Goal: Task Accomplishment & Management: Manage account settings

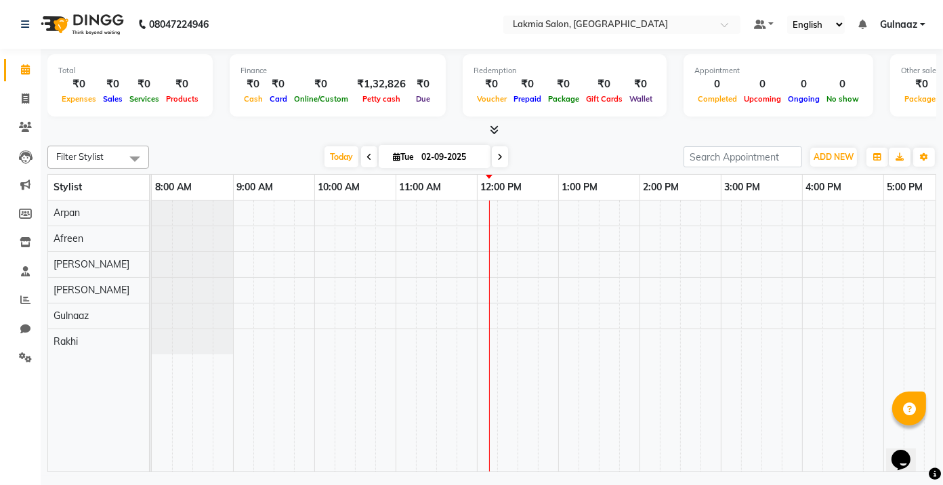
drag, startPoint x: 363, startPoint y: 300, endPoint x: 218, endPoint y: 241, distance: 156.6
click at [218, 241] on div at bounding box center [192, 238] width 81 height 25
click at [569, 268] on div at bounding box center [680, 336] width 1057 height 271
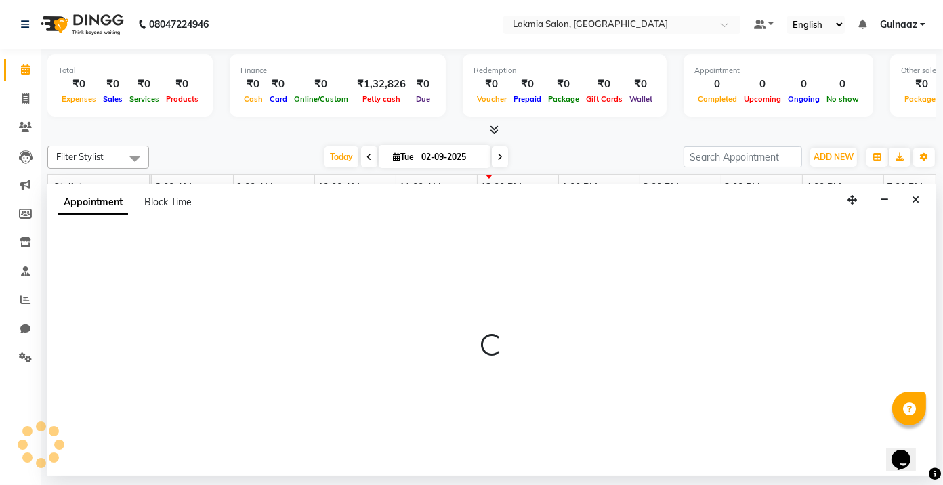
select select "79312"
select select "tentative"
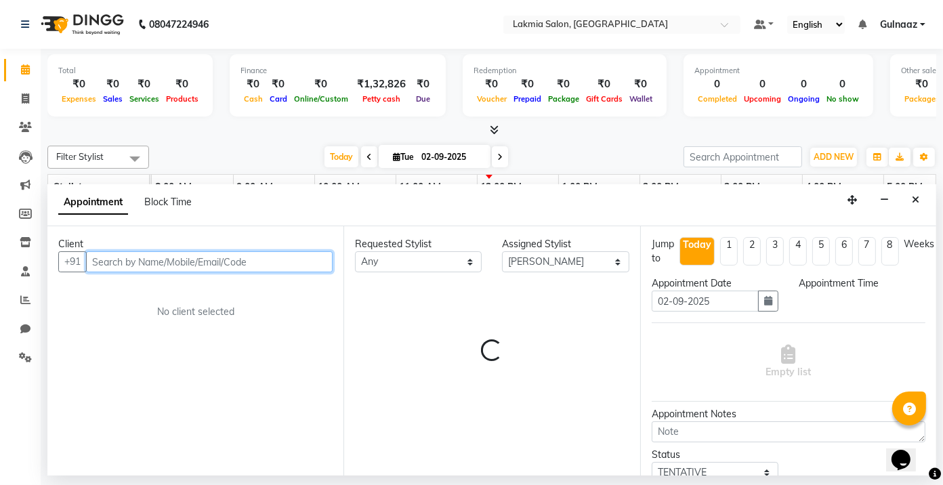
select select "780"
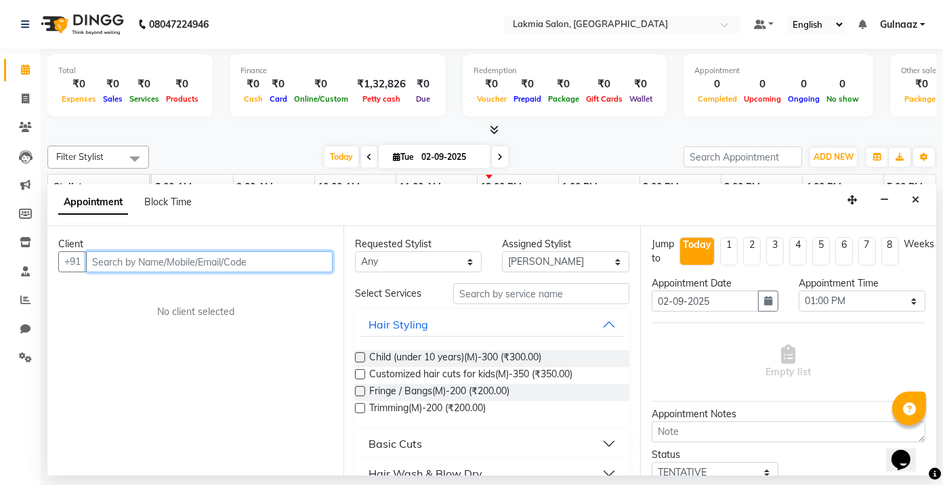
click at [264, 262] on input "text" at bounding box center [209, 261] width 247 height 21
click at [298, 260] on input "text" at bounding box center [209, 261] width 247 height 21
type input "8105879158"
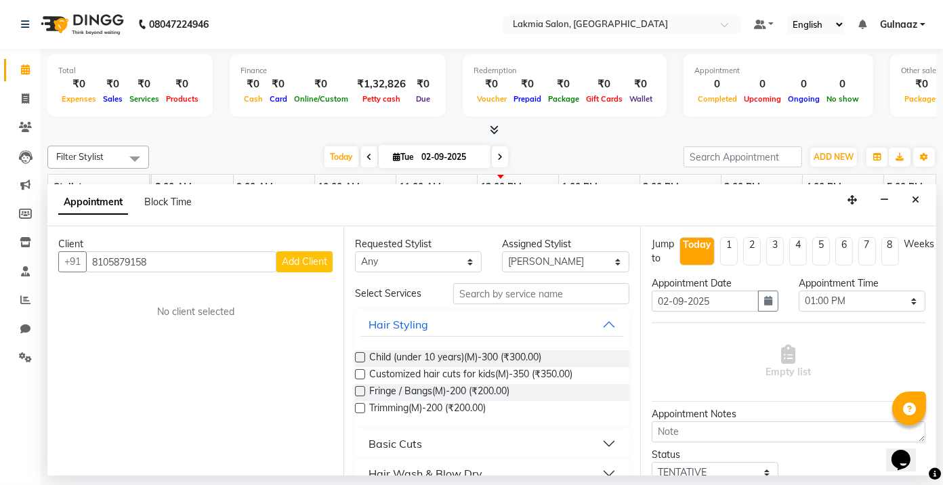
click at [315, 262] on span "Add Client" at bounding box center [304, 262] width 45 height 12
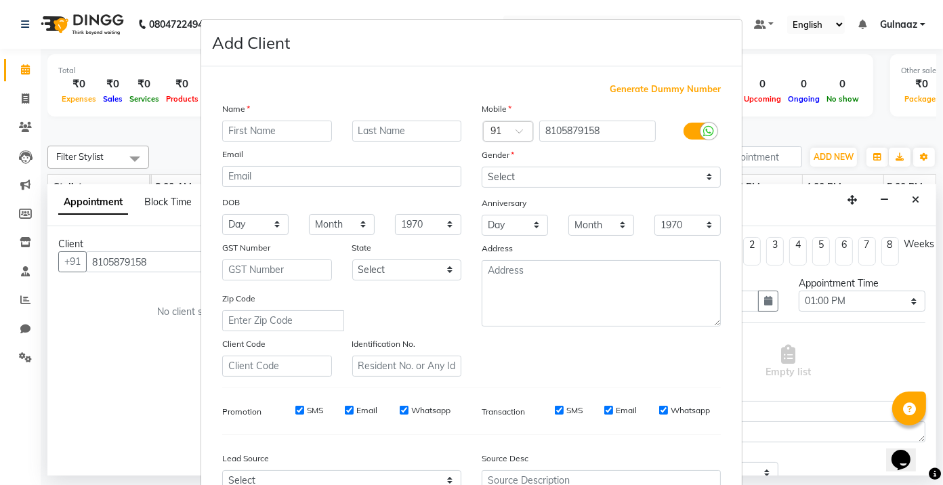
click at [285, 128] on input "text" at bounding box center [277, 131] width 110 height 21
type input "r"
type input "RANGITA"
drag, startPoint x: 705, startPoint y: 197, endPoint x: 687, endPoint y: 199, distance: 17.7
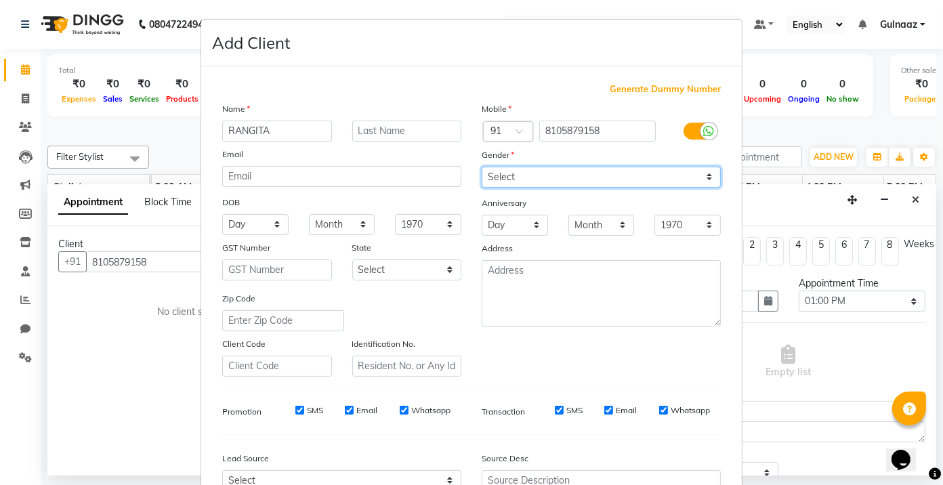
drag, startPoint x: 687, startPoint y: 199, endPoint x: 704, endPoint y: 177, distance: 27.7
click at [704, 177] on select "Select [DEMOGRAPHIC_DATA] [DEMOGRAPHIC_DATA] Other Prefer Not To Say" at bounding box center [601, 177] width 239 height 21
select select "[DEMOGRAPHIC_DATA]"
click at [482, 167] on select "Select [DEMOGRAPHIC_DATA] [DEMOGRAPHIC_DATA] Other Prefer Not To Say" at bounding box center [601, 177] width 239 height 21
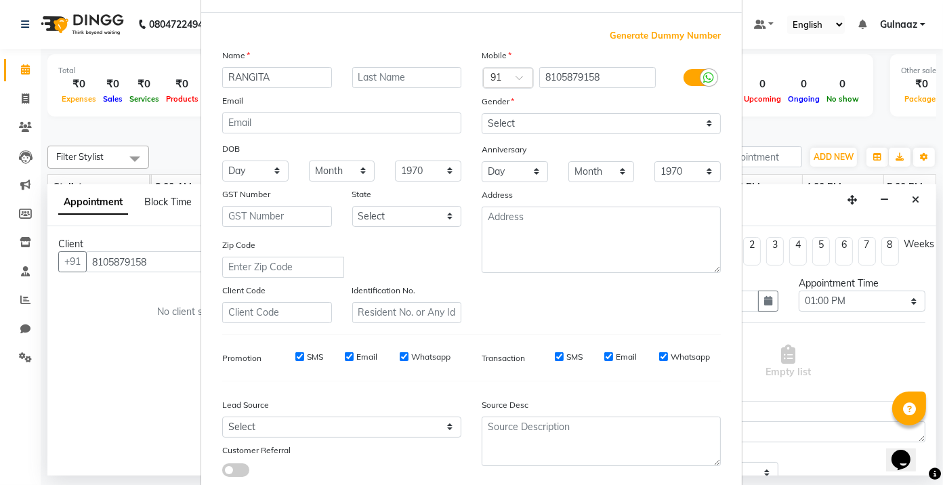
scroll to position [143, 0]
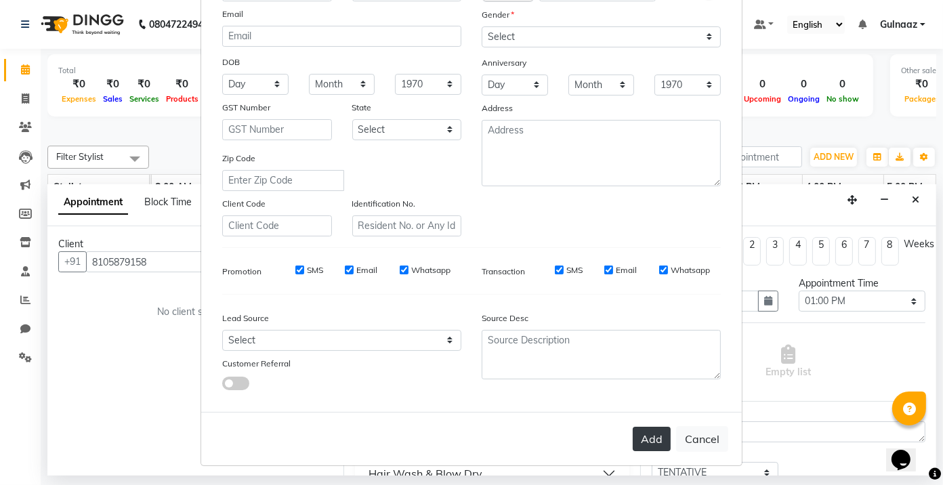
click at [642, 435] on button "Add" at bounding box center [652, 439] width 38 height 24
select select
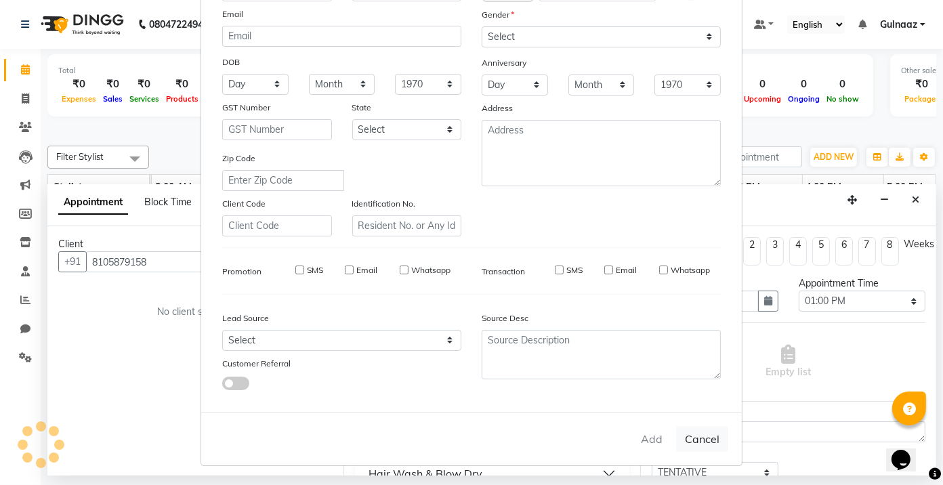
select select
checkbox input "false"
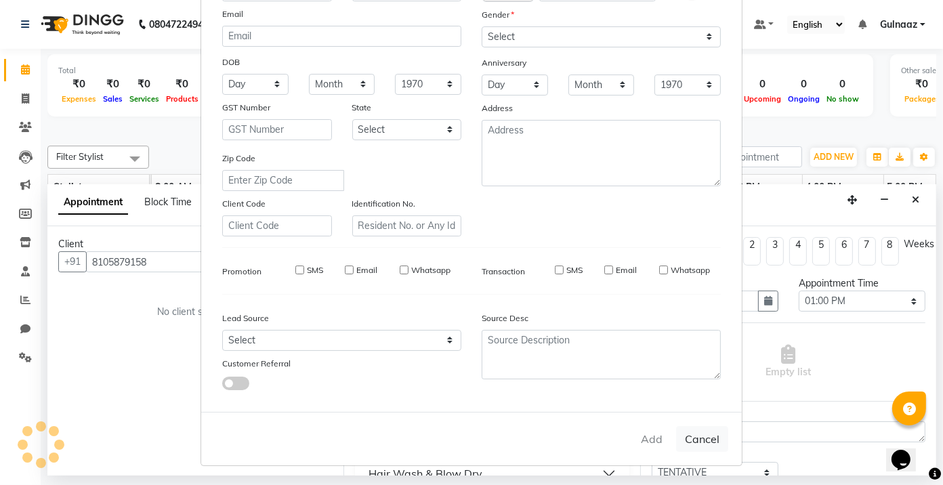
checkbox input "false"
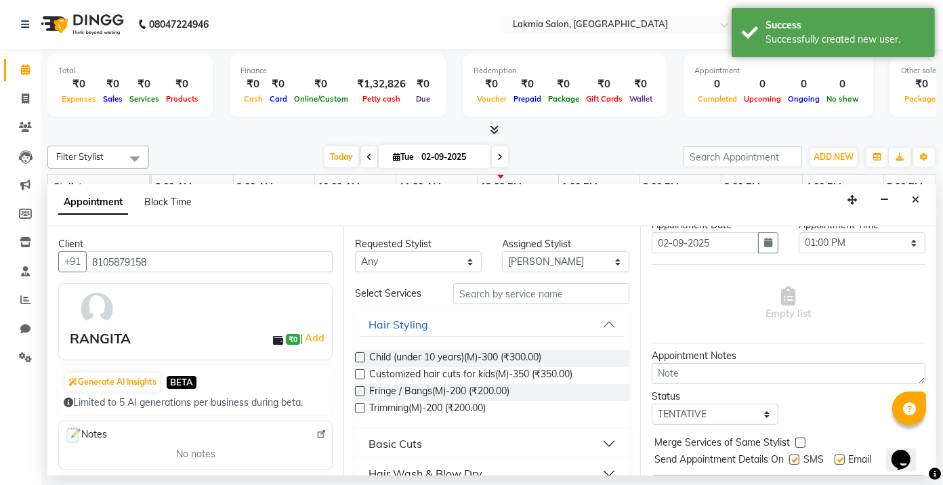
scroll to position [94, 0]
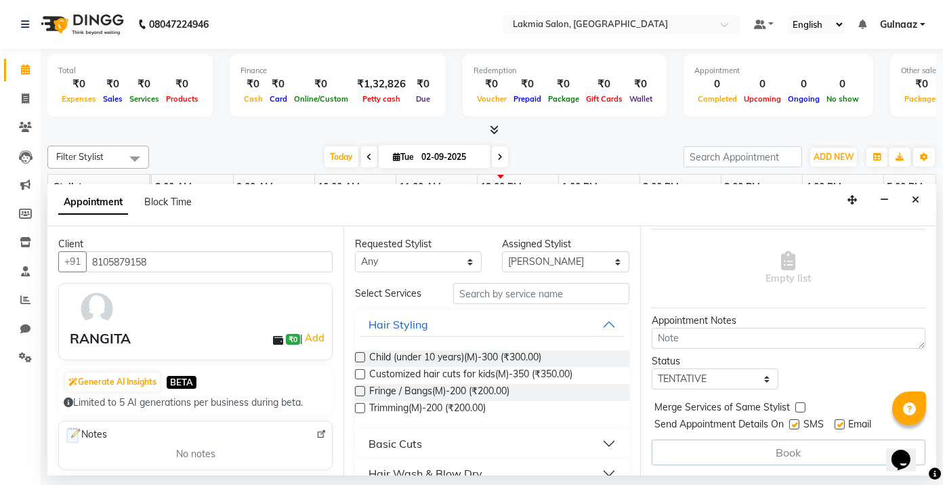
click at [791, 457] on div "Book" at bounding box center [789, 453] width 274 height 26
click at [607, 261] on select "Select [PERSON_NAME] [PERSON_NAME] Rakhi [PERSON_NAME]" at bounding box center [565, 261] width 127 height 21
select select "86131"
click at [502, 251] on select "Select [PERSON_NAME] [PERSON_NAME] Rakhi [PERSON_NAME]" at bounding box center [565, 261] width 127 height 21
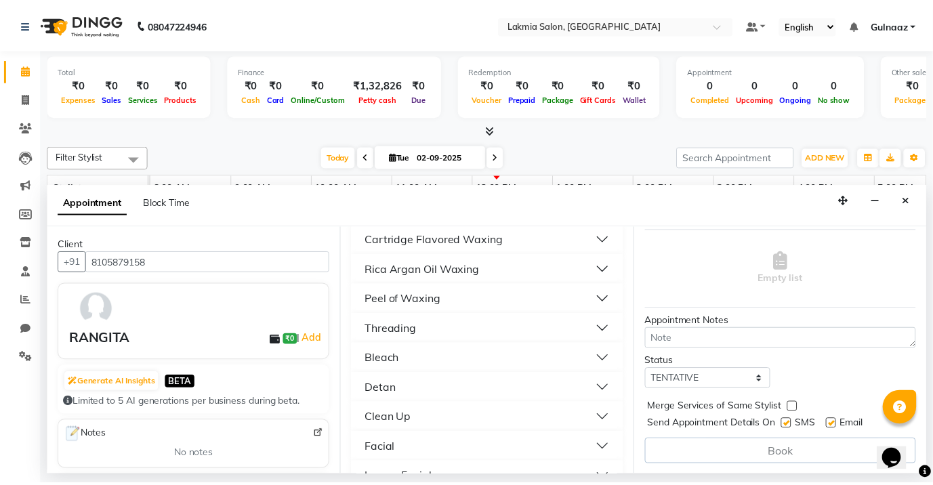
scroll to position [523, 0]
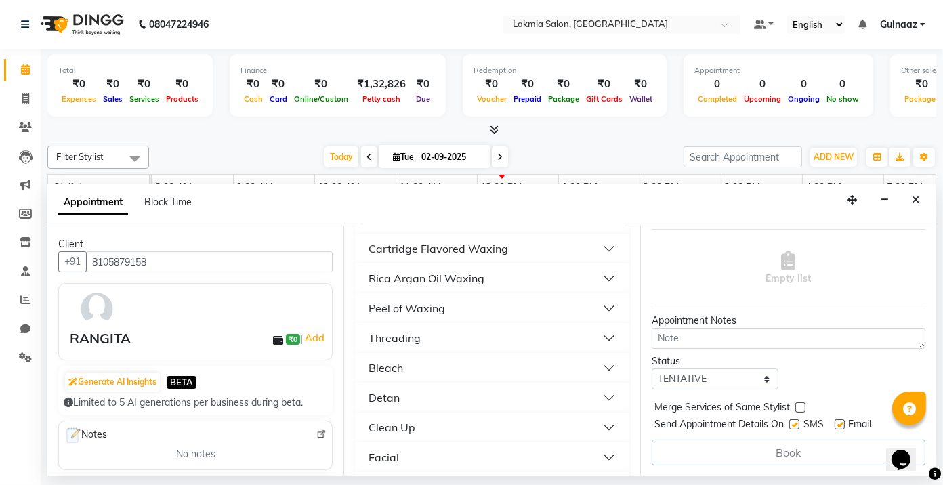
click at [591, 329] on button "Threading" at bounding box center [492, 338] width 263 height 24
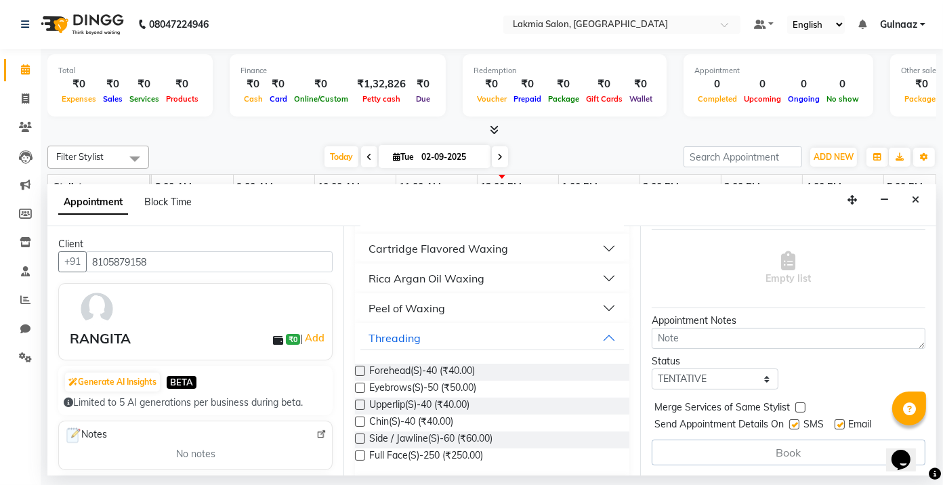
click at [361, 384] on label at bounding box center [360, 388] width 10 height 10
click at [361, 385] on input "checkbox" at bounding box center [359, 389] width 9 height 9
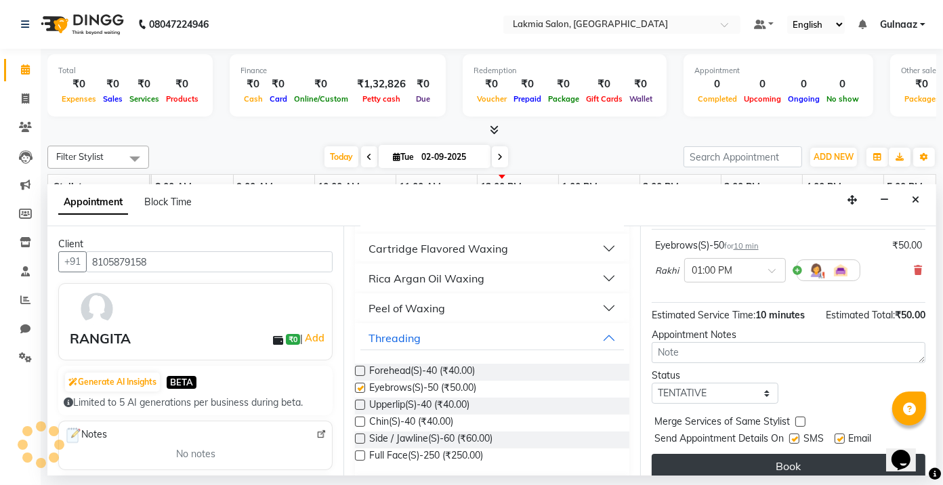
checkbox input "false"
click at [752, 464] on button "Book" at bounding box center [789, 466] width 274 height 24
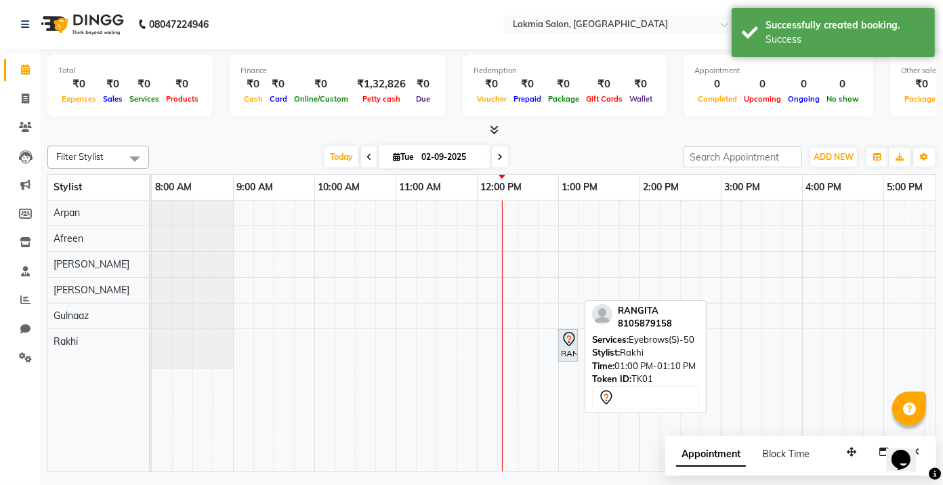
click at [568, 340] on icon at bounding box center [569, 339] width 16 height 16
select select "7"
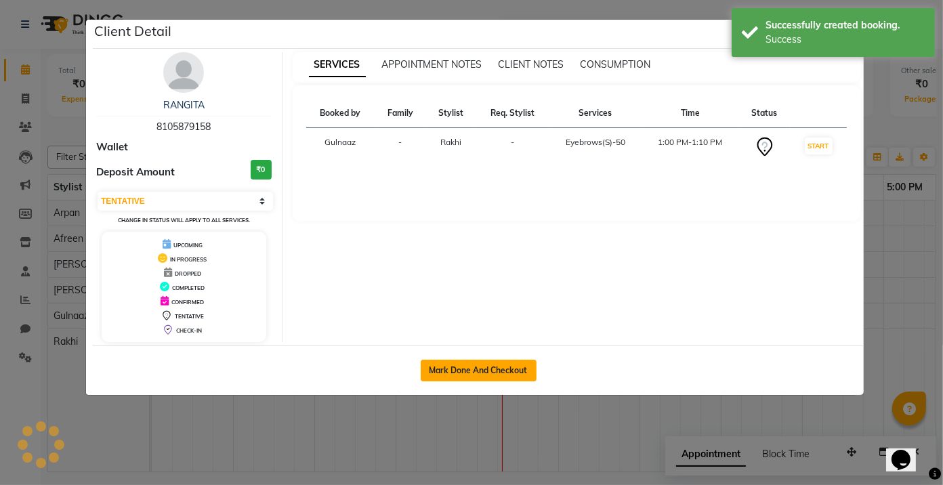
click at [512, 371] on button "Mark Done And Checkout" at bounding box center [479, 371] width 116 height 22
select select "service"
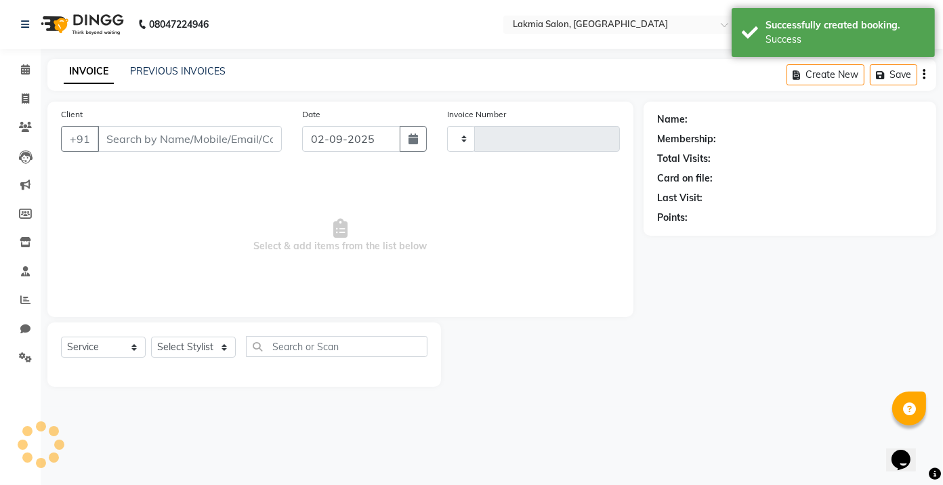
type input "0223"
select select "8235"
type input "8105879158"
select select "86131"
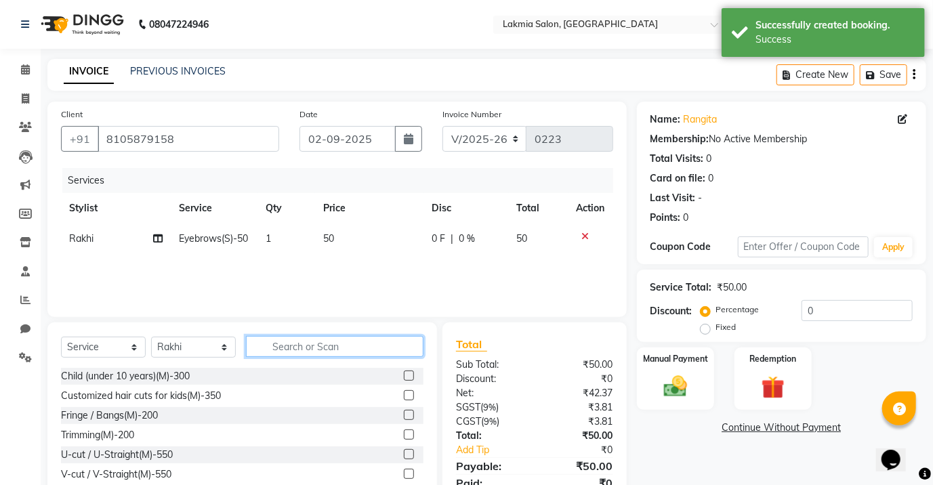
click at [308, 348] on input "text" at bounding box center [335, 346] width 178 height 21
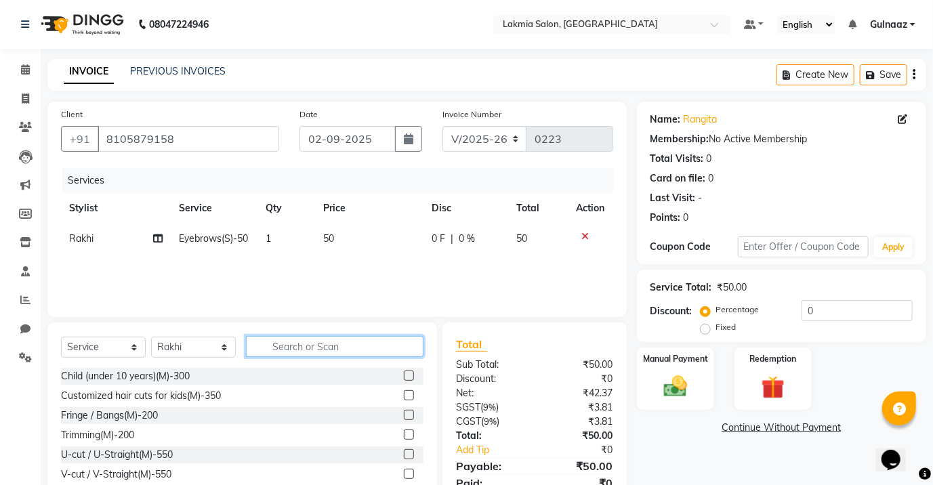
click at [366, 348] on input "text" at bounding box center [335, 346] width 178 height 21
type input "FULL ARMS"
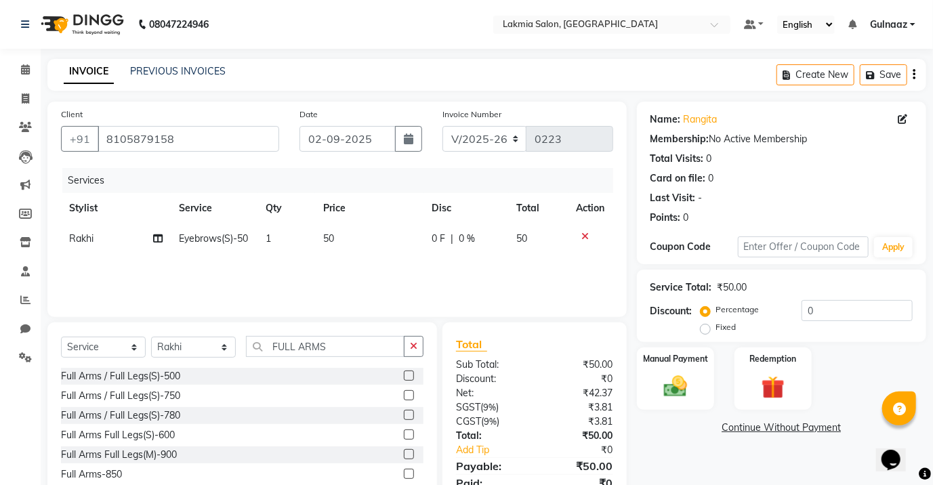
click at [407, 413] on label at bounding box center [409, 415] width 10 height 10
click at [407, 413] on input "checkbox" at bounding box center [408, 415] width 9 height 9
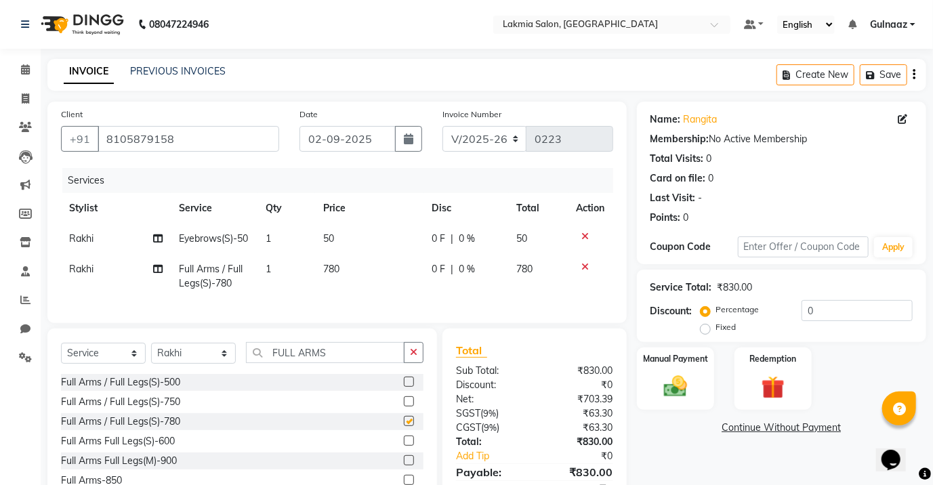
checkbox input "false"
click at [342, 360] on input "FULL ARMS" at bounding box center [325, 352] width 159 height 21
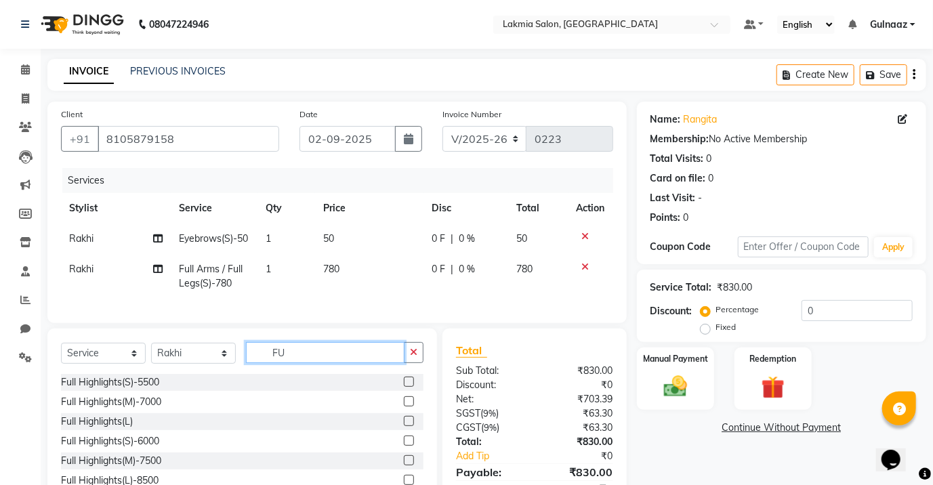
type input "F"
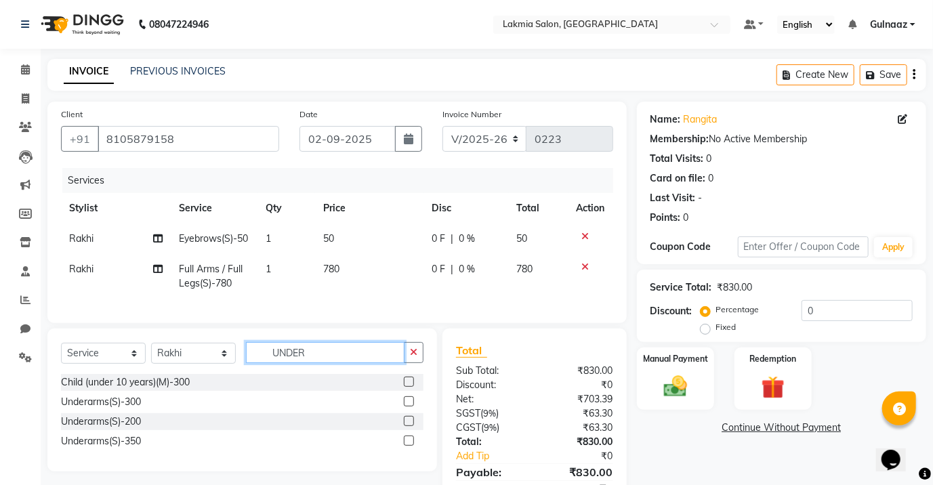
type input "UNDER"
click at [411, 407] on label at bounding box center [409, 401] width 10 height 10
click at [411, 407] on input "checkbox" at bounding box center [408, 402] width 9 height 9
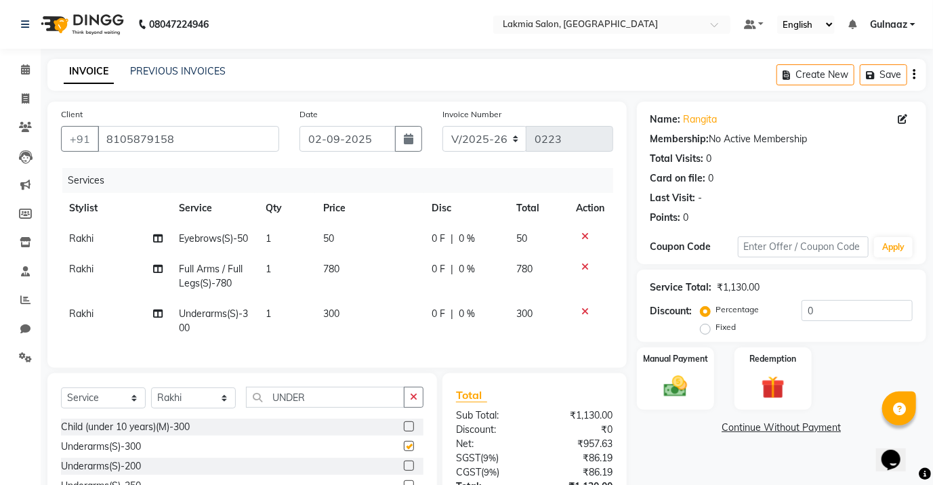
checkbox input "false"
click at [336, 408] on input "UNDER" at bounding box center [325, 397] width 159 height 21
type input "U"
type input "HALF L"
click at [411, 471] on label at bounding box center [409, 466] width 10 height 10
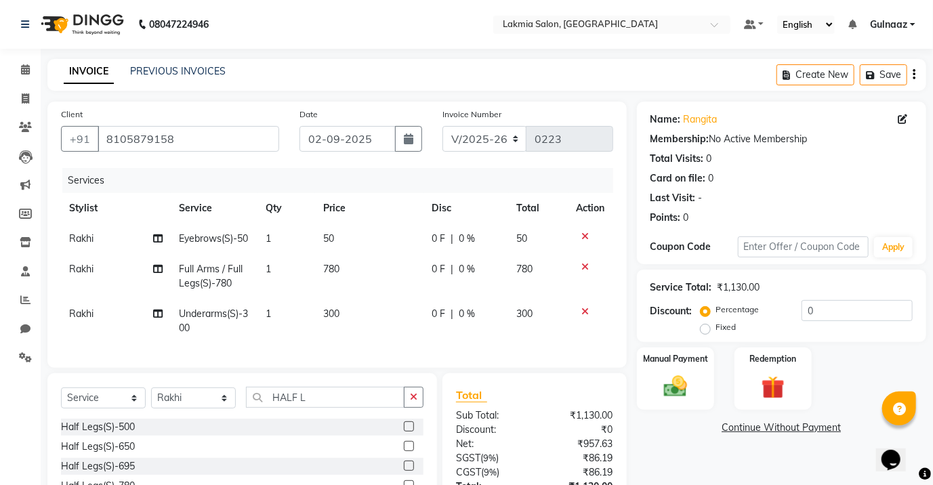
click at [411, 471] on input "checkbox" at bounding box center [408, 466] width 9 height 9
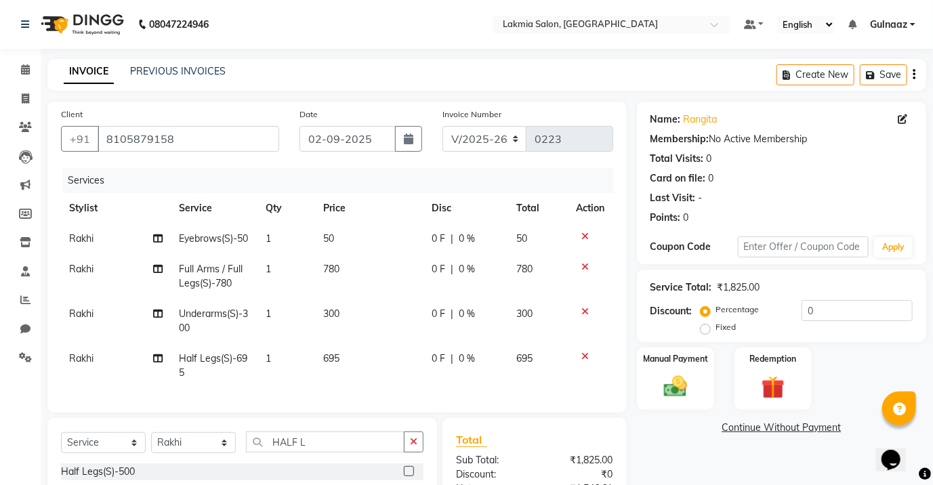
checkbox input "false"
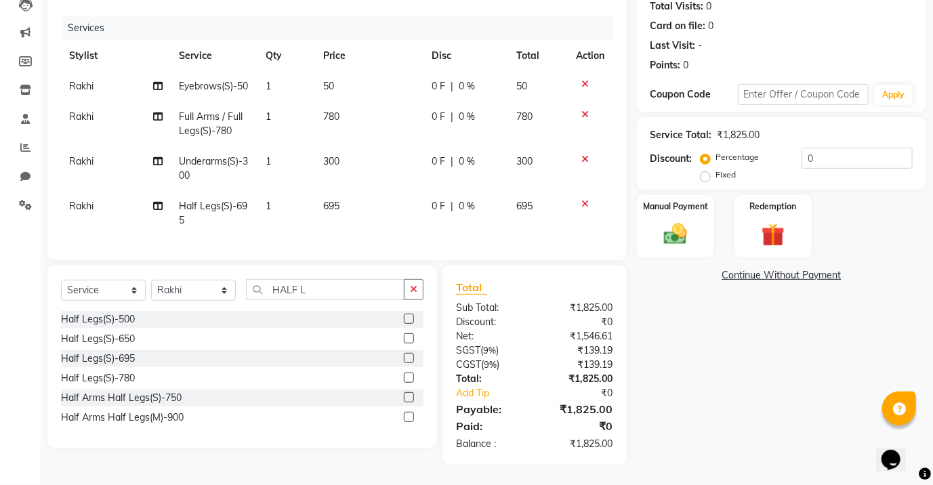
scroll to position [163, 0]
click at [317, 290] on input "HALF L" at bounding box center [325, 289] width 159 height 21
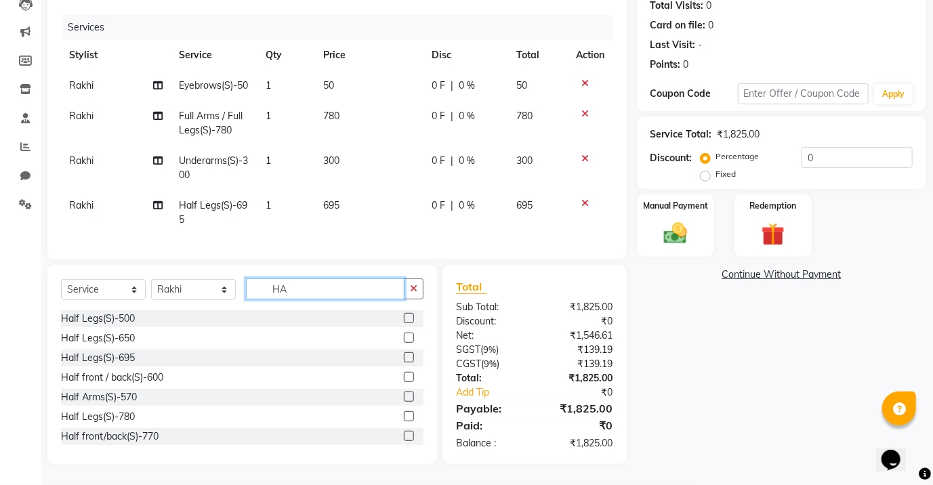
type input "H"
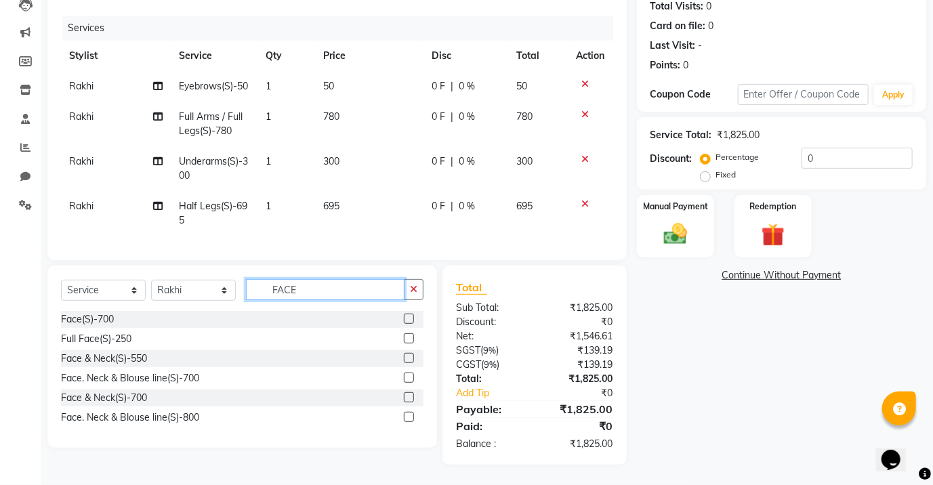
type input "FACE"
click at [411, 316] on label at bounding box center [409, 319] width 10 height 10
click at [411, 316] on input "checkbox" at bounding box center [408, 319] width 9 height 9
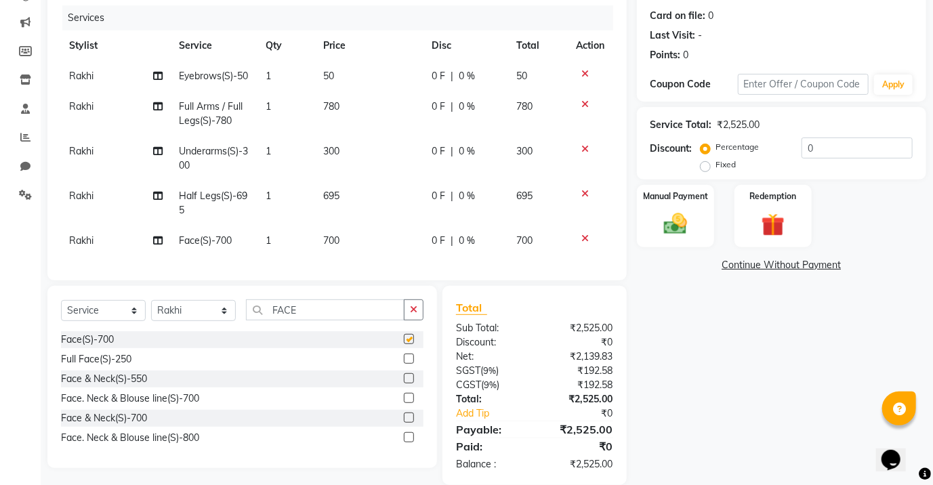
checkbox input "false"
click at [824, 150] on input "0" at bounding box center [857, 148] width 111 height 21
type input "10"
click at [668, 211] on img at bounding box center [675, 224] width 39 height 28
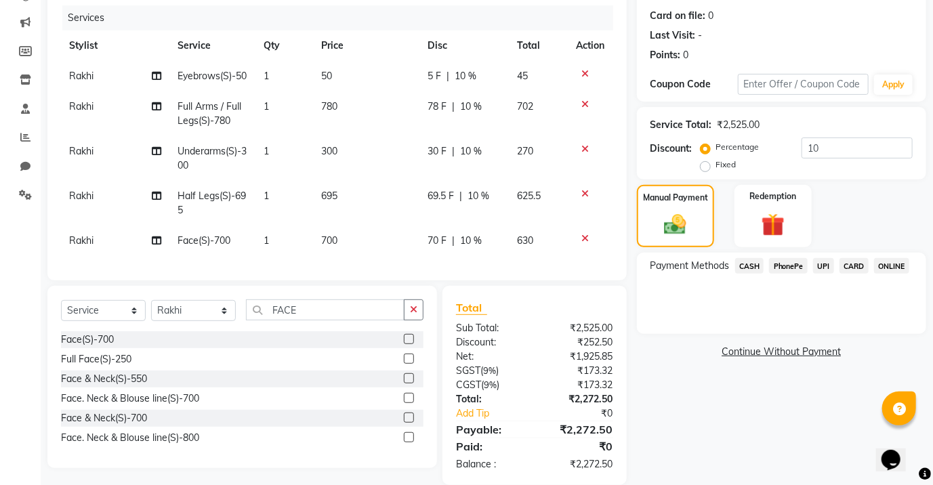
click at [743, 264] on span "CASH" at bounding box center [749, 266] width 29 height 16
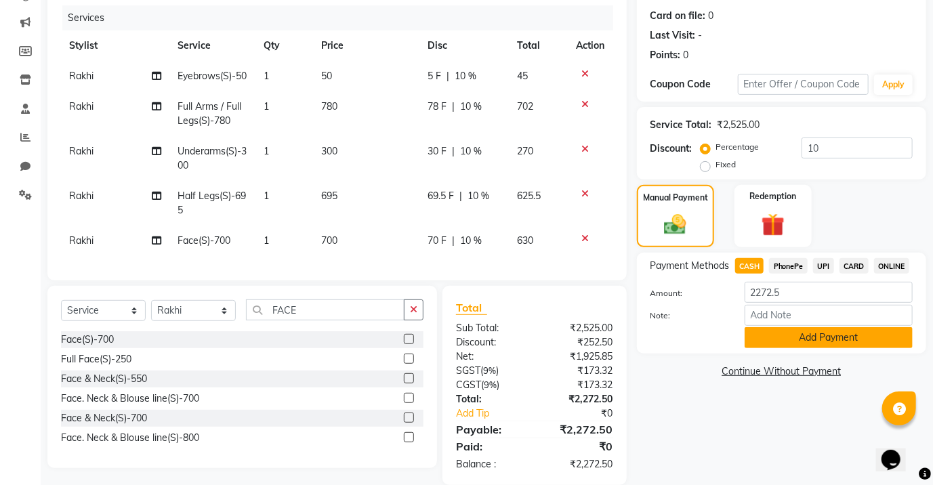
click at [796, 339] on button "Add Payment" at bounding box center [829, 337] width 168 height 21
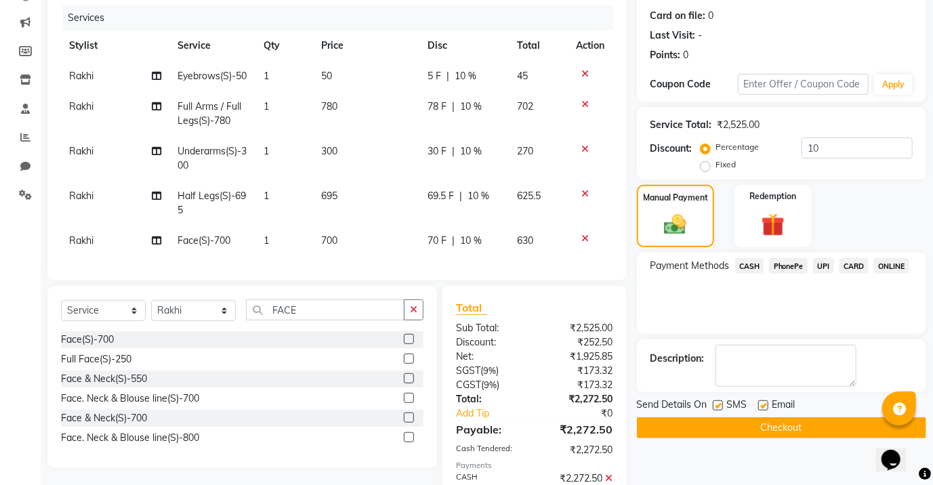
click at [762, 405] on label at bounding box center [763, 406] width 10 height 10
click at [762, 405] on input "checkbox" at bounding box center [762, 406] width 9 height 9
checkbox input "false"
click at [762, 425] on button "Checkout" at bounding box center [781, 427] width 289 height 21
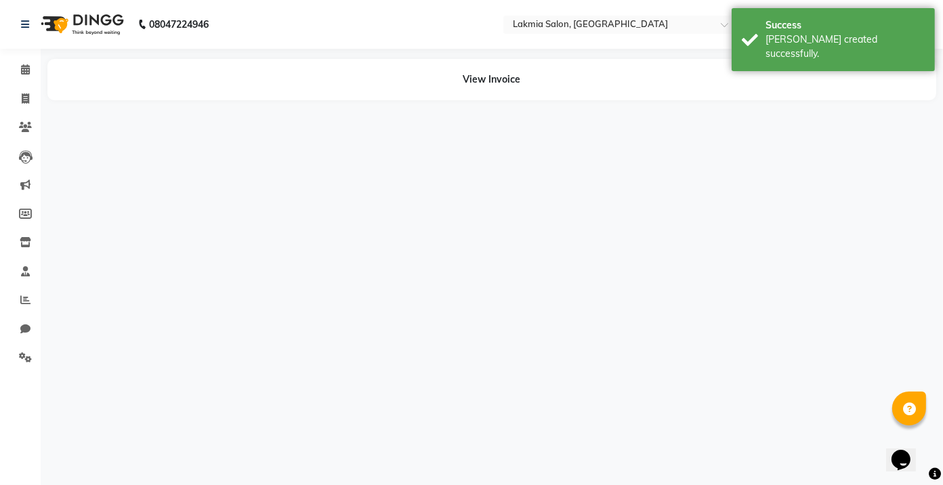
click at [935, 479] on icon at bounding box center [935, 474] width 12 height 12
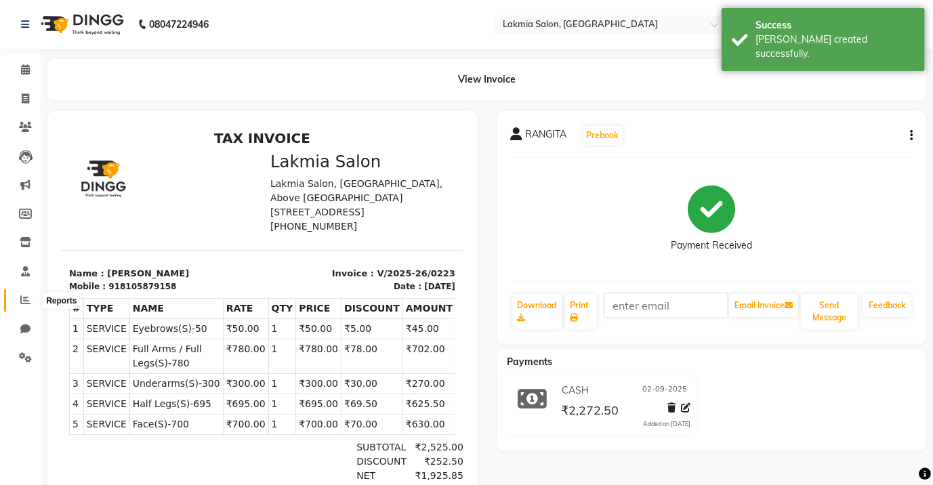
click at [23, 302] on icon at bounding box center [25, 300] width 10 height 10
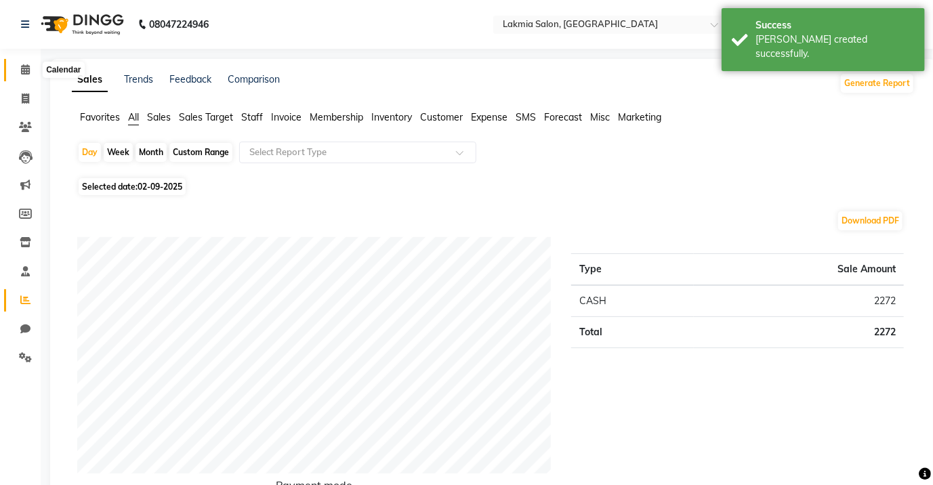
click at [21, 71] on icon at bounding box center [25, 69] width 9 height 10
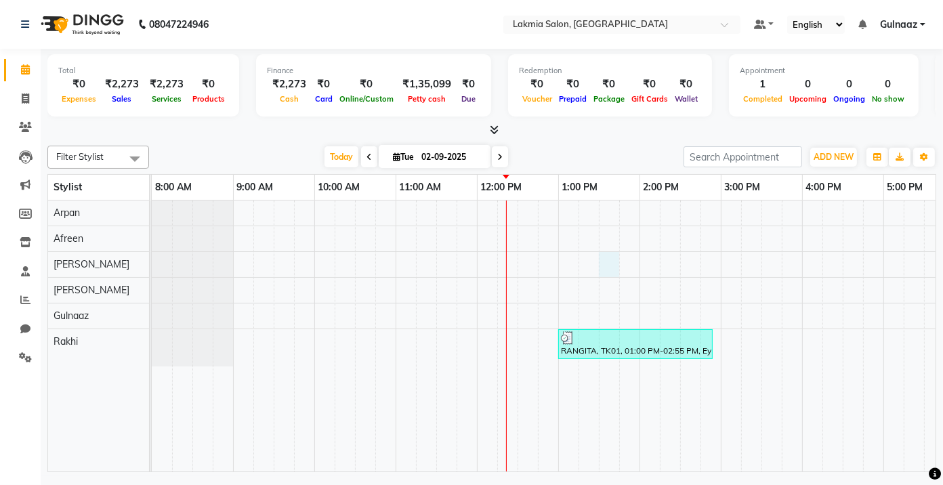
click at [600, 260] on div "RANGITA, TK01, 01:00 PM-02:55 PM, Eyebrows(S)-50,Full Arms / Full Legs(S)-780,U…" at bounding box center [680, 336] width 1057 height 271
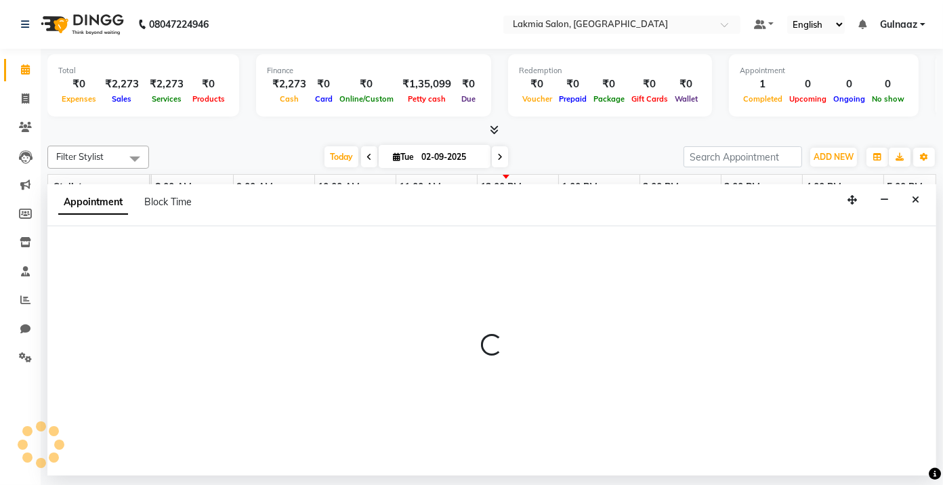
select select "79312"
select select "810"
select select "tentative"
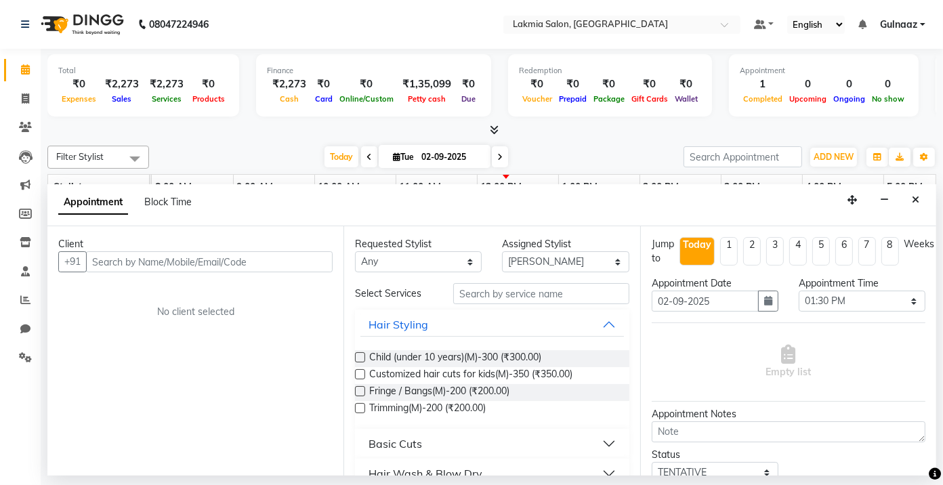
click at [295, 262] on input "text" at bounding box center [209, 261] width 247 height 21
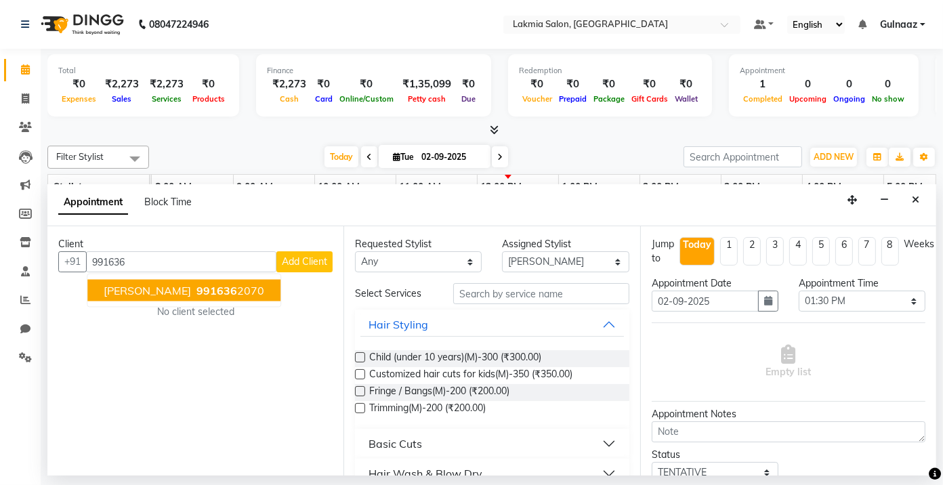
click at [197, 294] on span "991636" at bounding box center [217, 291] width 41 height 14
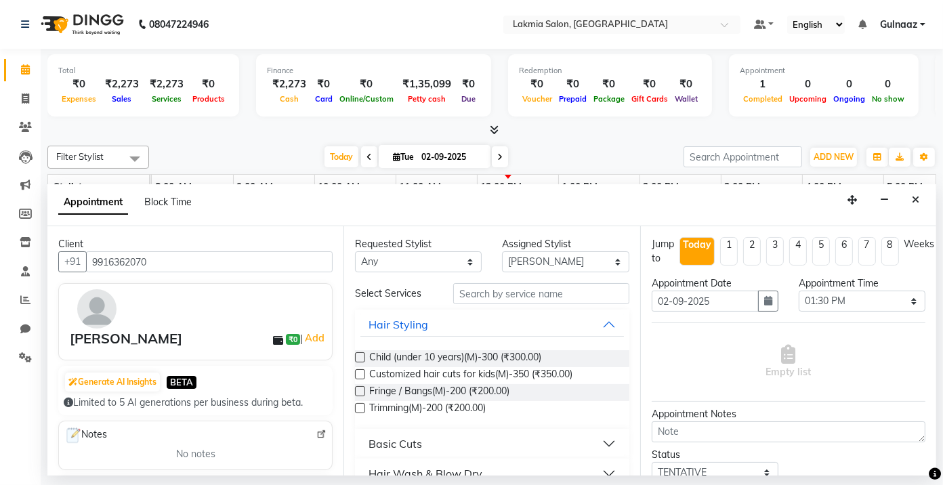
type input "9916362070"
click at [470, 261] on select "Any [PERSON_NAME] [PERSON_NAME] Rakhi [PERSON_NAME]" at bounding box center [418, 261] width 127 height 21
select select "79313"
click at [355, 251] on select "Any [PERSON_NAME] [PERSON_NAME] Rakhi [PERSON_NAME]" at bounding box center [418, 261] width 127 height 21
select select "79313"
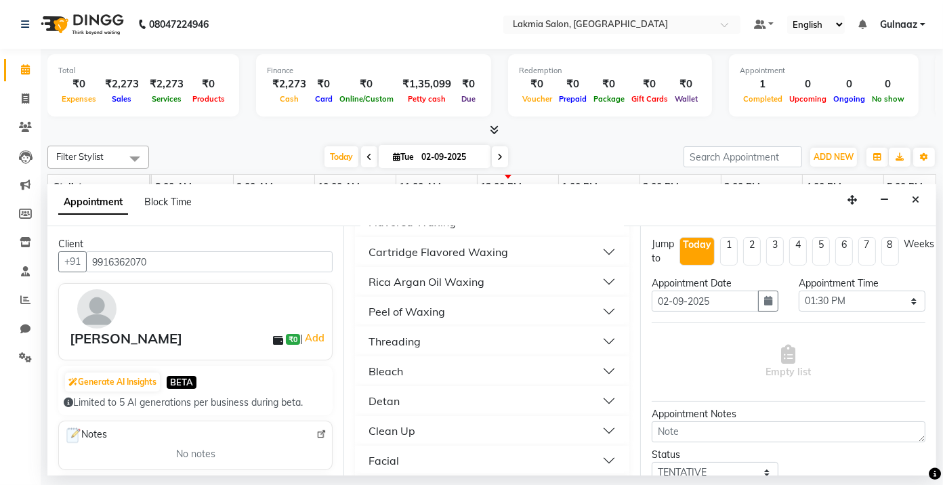
scroll to position [523, 0]
click at [603, 339] on button "Threading" at bounding box center [492, 339] width 263 height 24
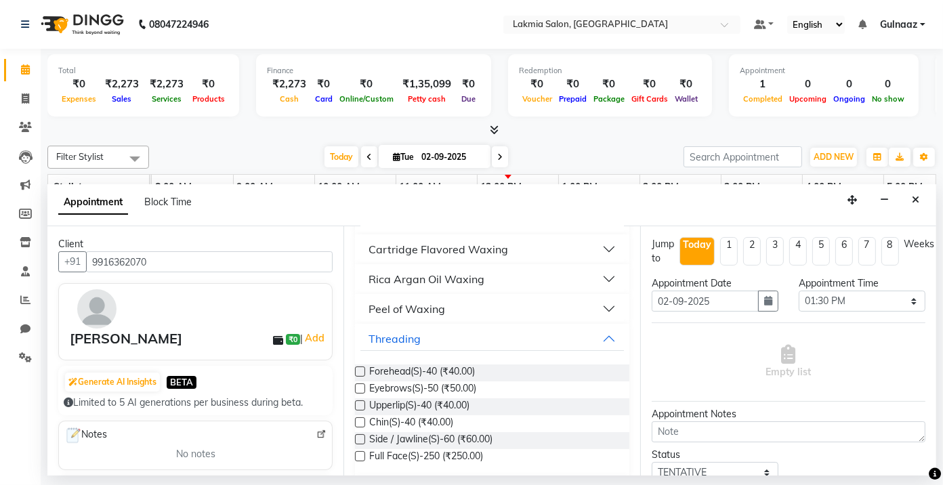
click at [359, 384] on label at bounding box center [360, 389] width 10 height 10
click at [359, 386] on input "checkbox" at bounding box center [359, 390] width 9 height 9
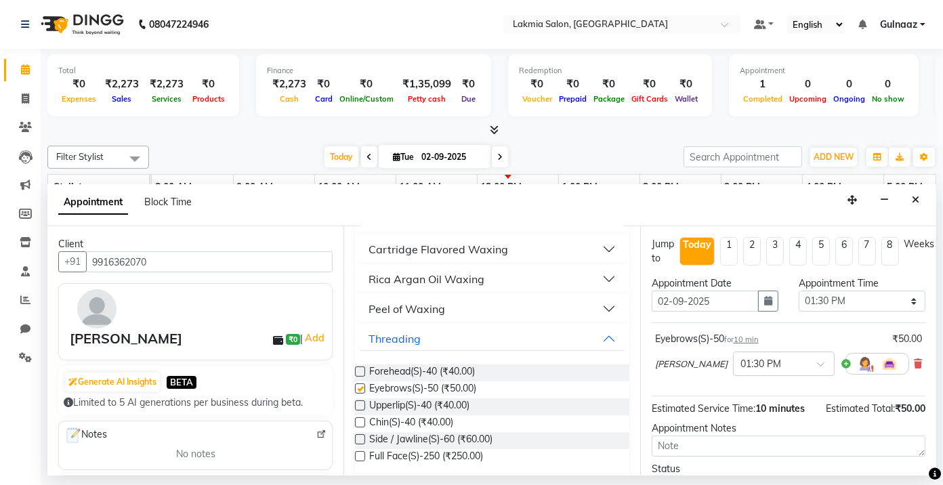
checkbox input "false"
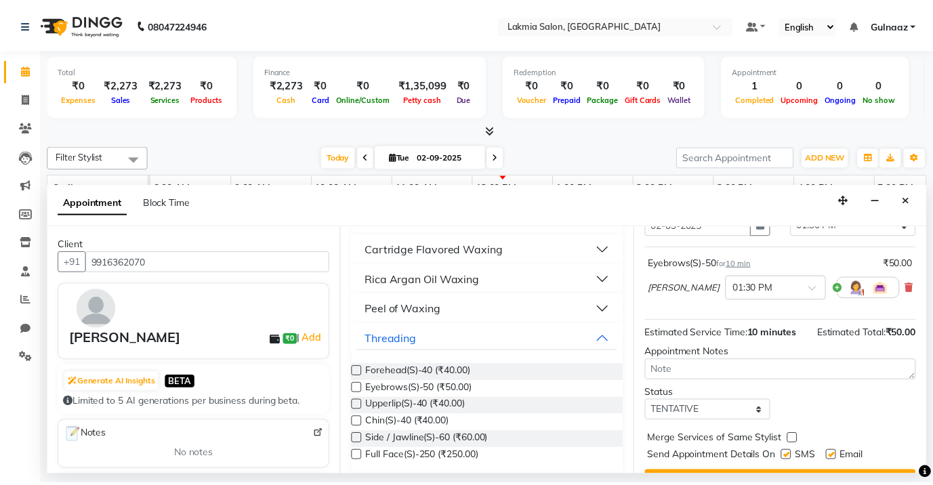
scroll to position [106, 0]
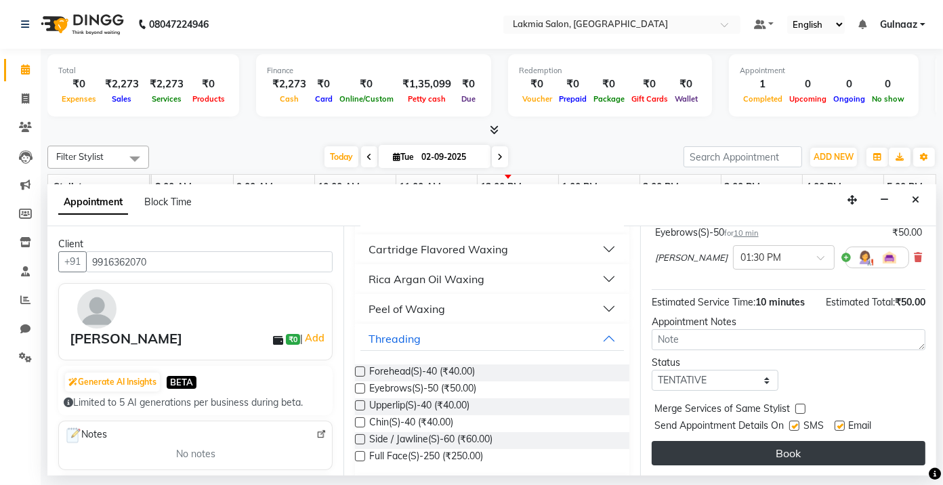
click at [790, 449] on button "Book" at bounding box center [789, 453] width 274 height 24
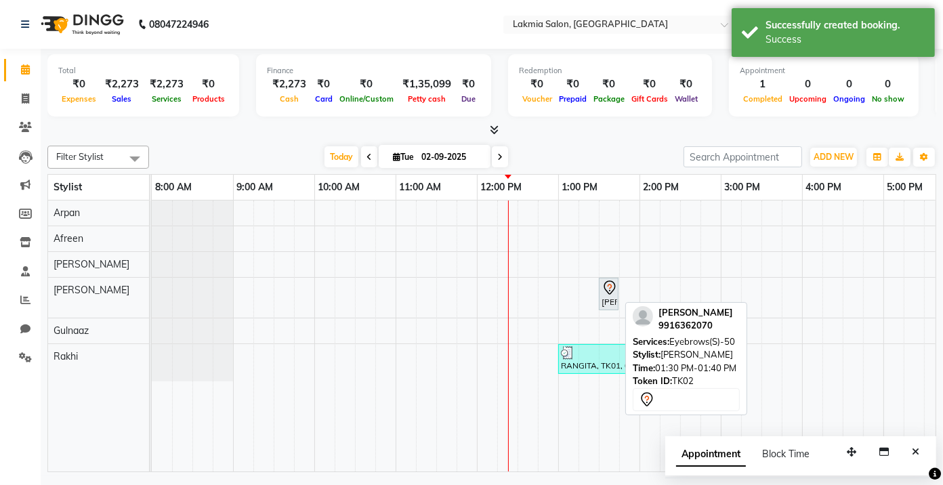
click at [613, 298] on div "[PERSON_NAME], TK02, 01:30 PM-01:40 PM, Eyebrows(S)-50" at bounding box center [608, 294] width 17 height 28
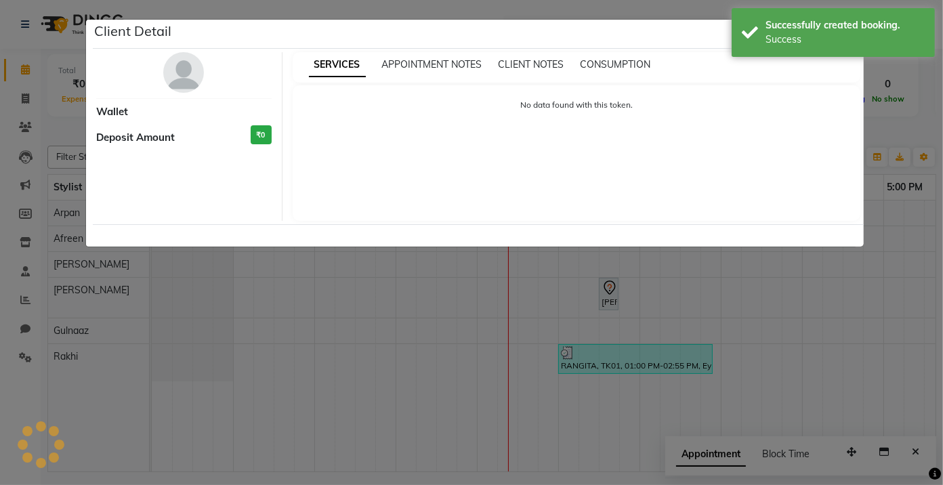
select select "7"
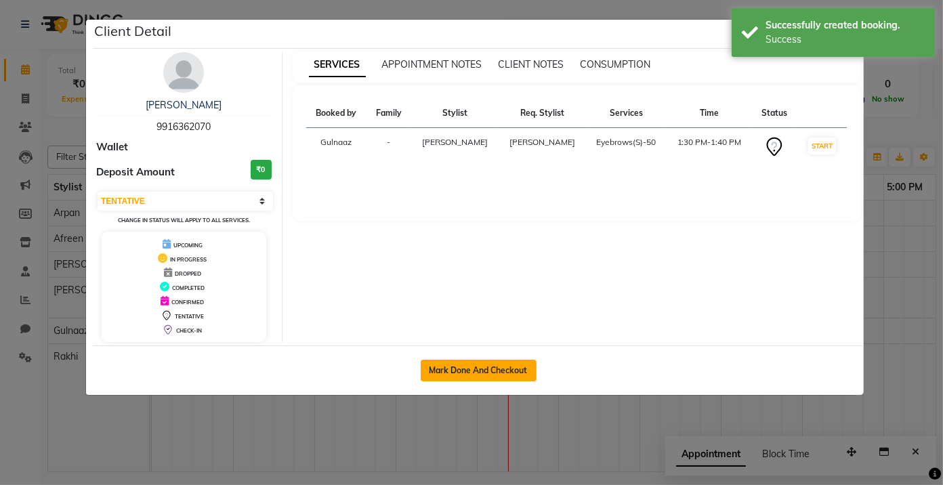
click at [497, 368] on button "Mark Done And Checkout" at bounding box center [479, 371] width 116 height 22
select select "service"
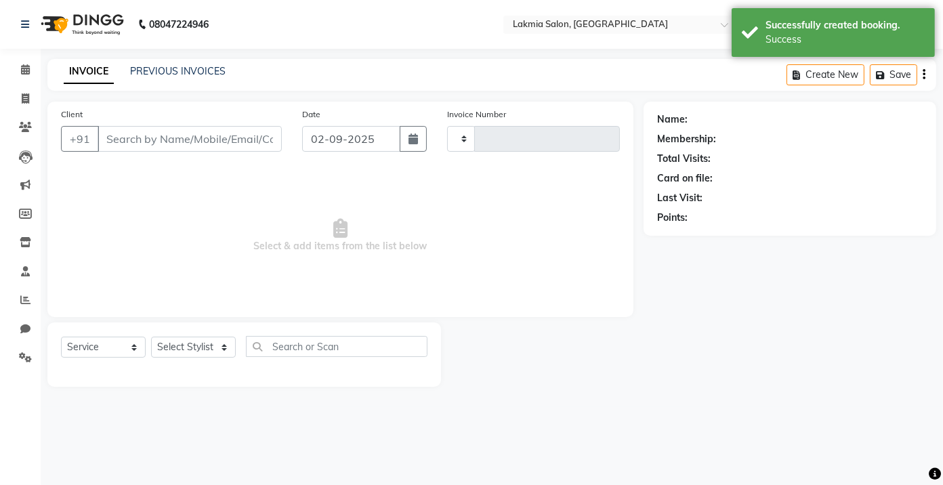
type input "0224"
select select "3"
select select "8235"
type input "9916362070"
select select "79313"
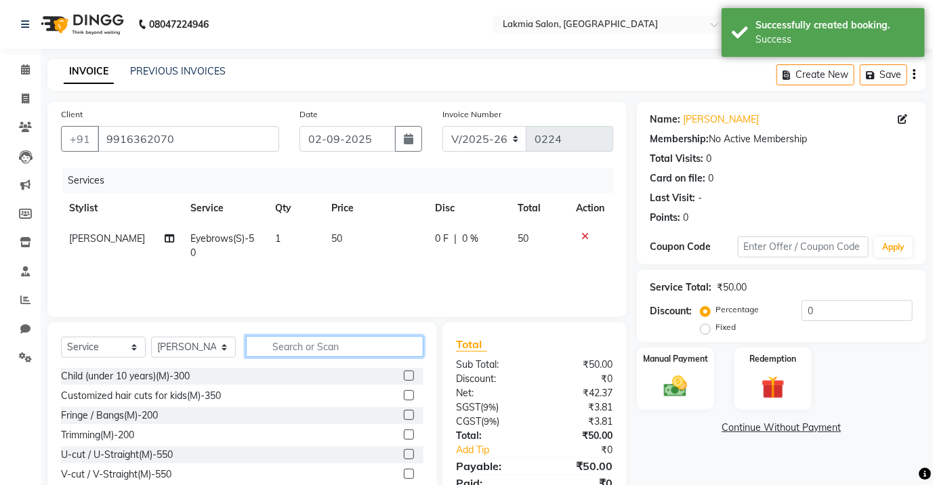
click at [345, 352] on input "text" at bounding box center [335, 346] width 178 height 21
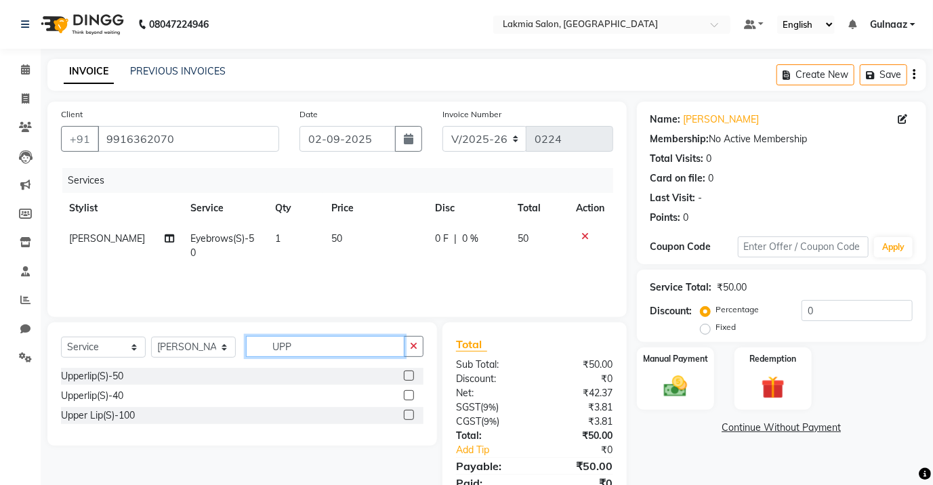
type input "UPP"
click at [408, 394] on label at bounding box center [409, 395] width 10 height 10
click at [408, 394] on input "checkbox" at bounding box center [408, 396] width 9 height 9
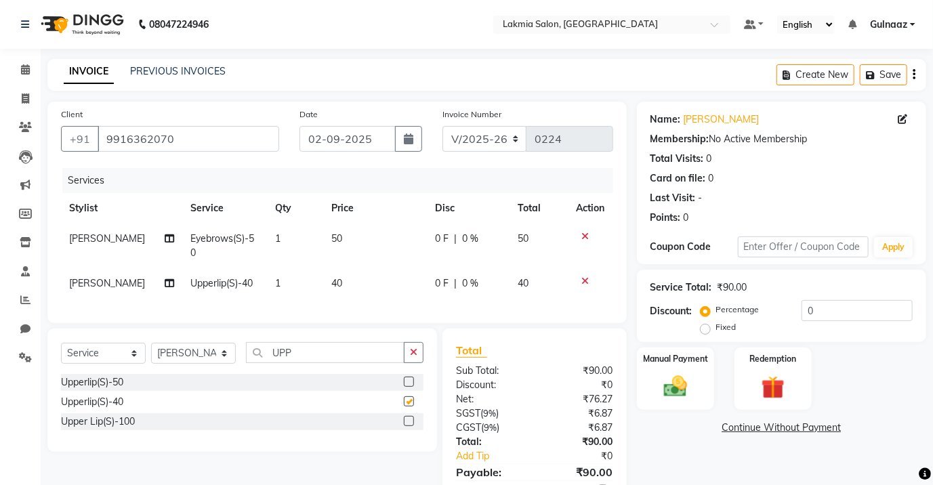
checkbox input "false"
click at [681, 391] on img at bounding box center [675, 387] width 39 height 28
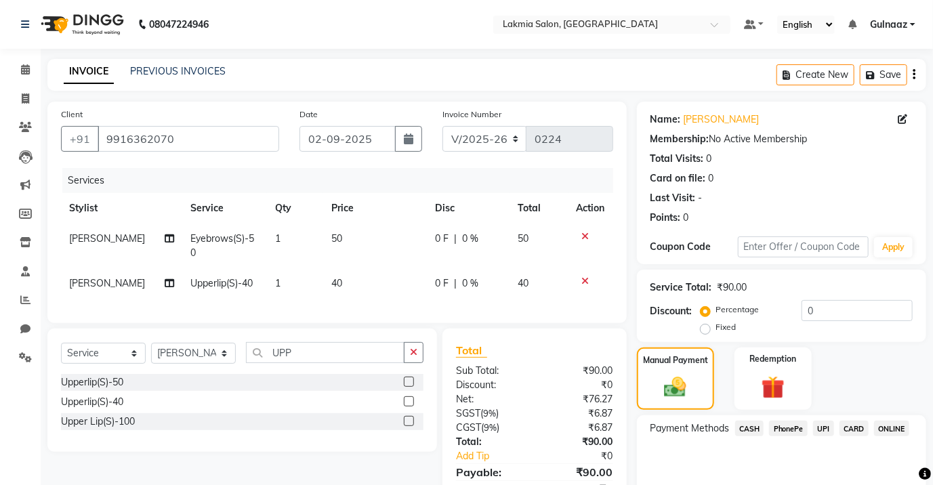
click at [742, 425] on span "CASH" at bounding box center [749, 429] width 29 height 16
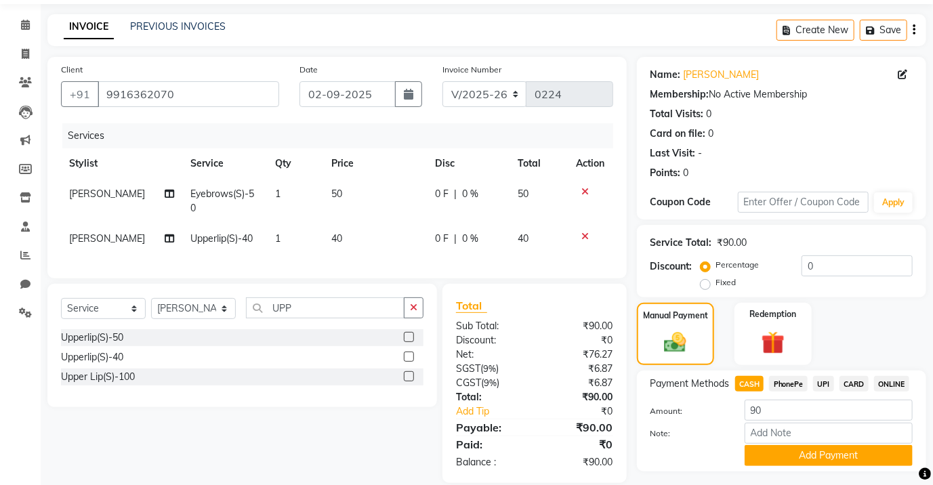
scroll to position [79, 0]
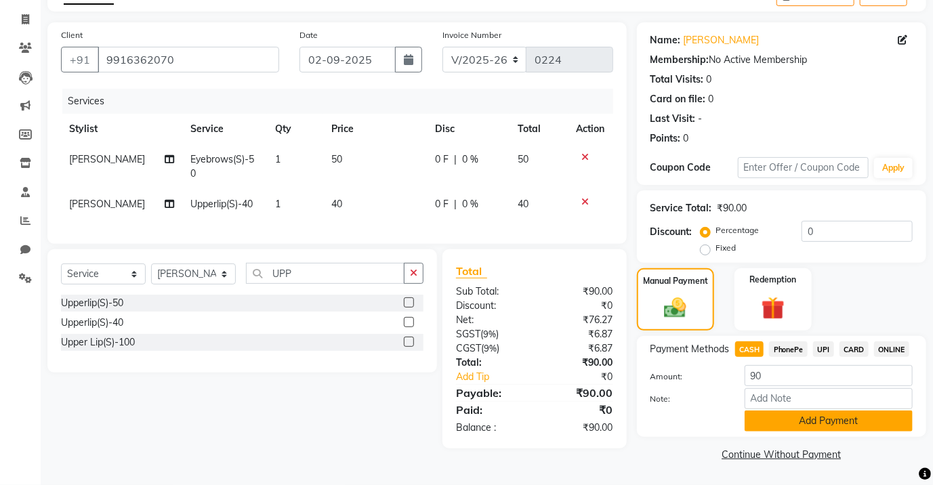
click at [868, 416] on button "Add Payment" at bounding box center [829, 421] width 168 height 21
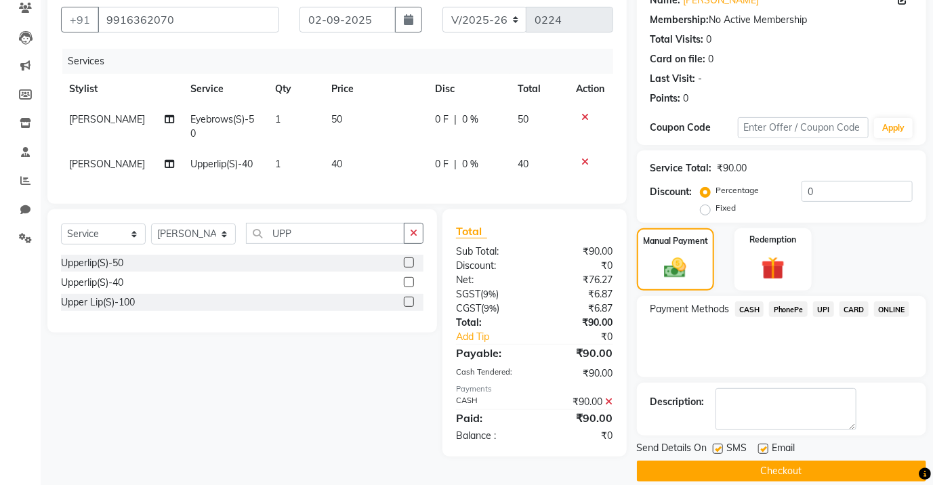
scroll to position [130, 0]
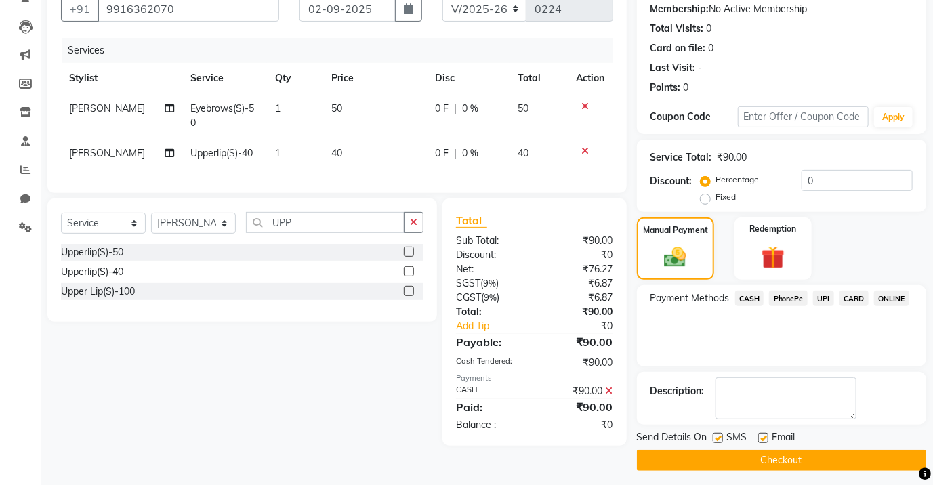
click at [762, 434] on label at bounding box center [763, 438] width 10 height 10
click at [762, 434] on input "checkbox" at bounding box center [762, 438] width 9 height 9
checkbox input "false"
click at [769, 461] on button "Checkout" at bounding box center [781, 460] width 289 height 21
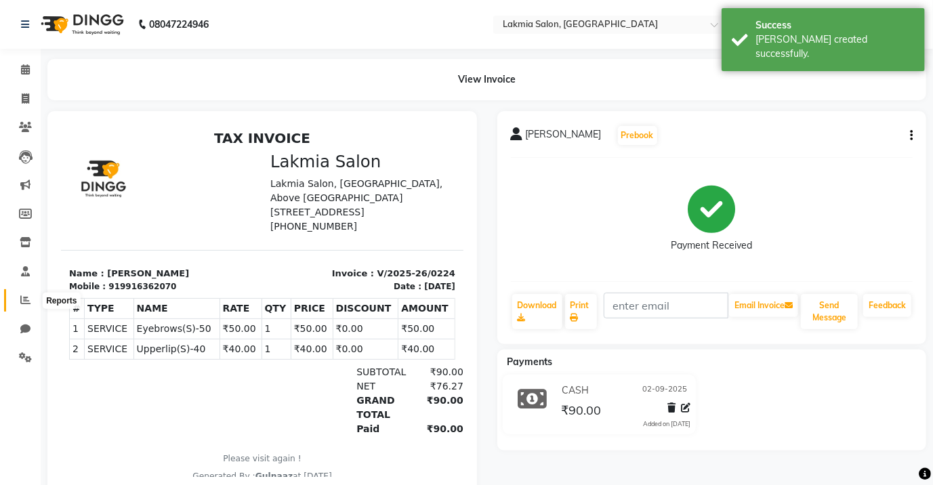
click at [27, 303] on icon at bounding box center [25, 300] width 10 height 10
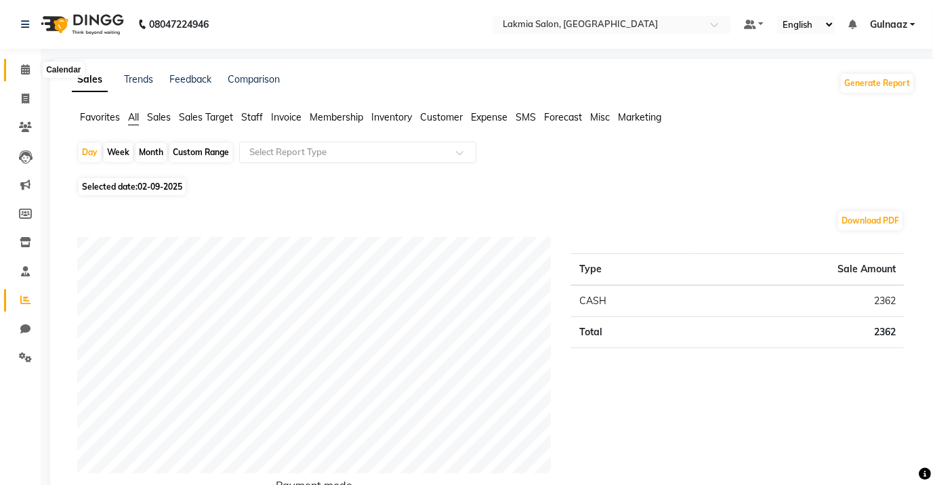
click at [21, 73] on icon at bounding box center [25, 69] width 9 height 10
